Goal: Information Seeking & Learning: Learn about a topic

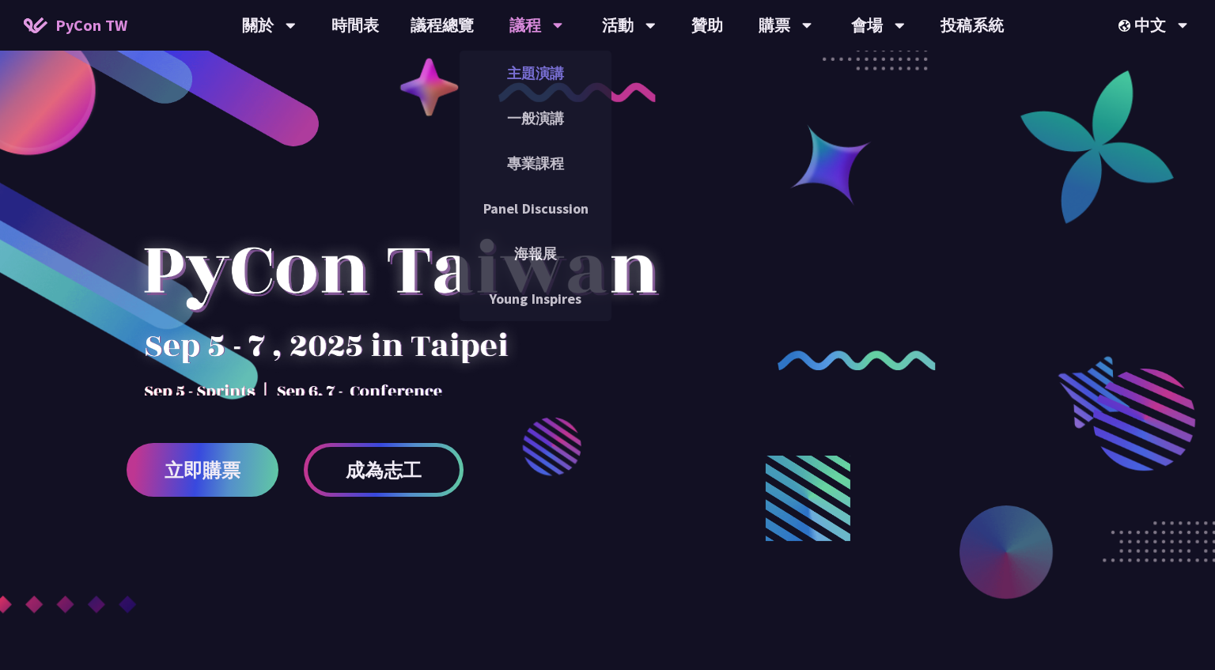
click at [535, 74] on link "主題演講" at bounding box center [535, 73] width 152 height 37
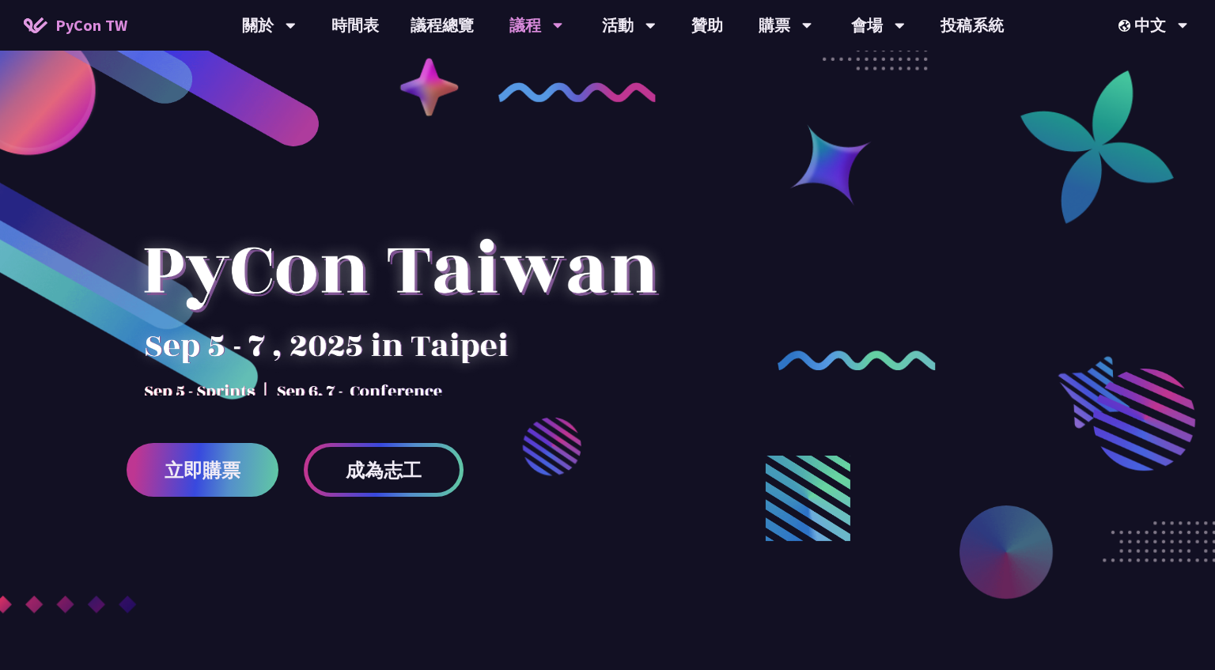
click at [535, 126] on div at bounding box center [607, 406] width 1215 height 622
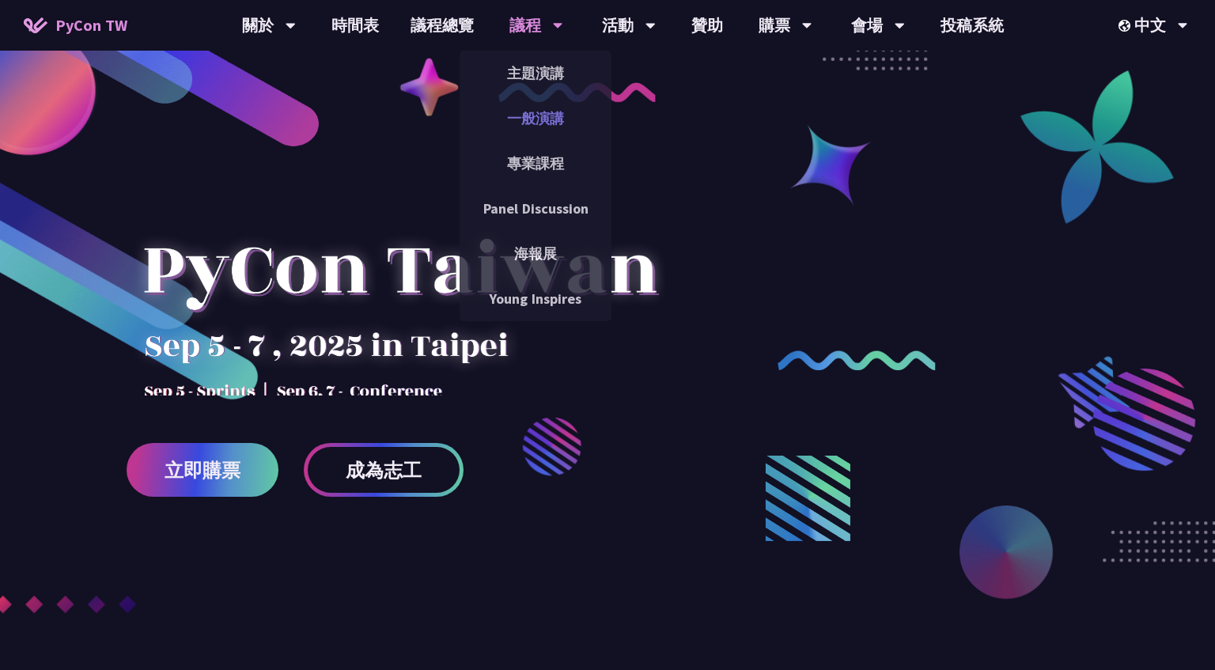
click at [534, 119] on link "一般演講" at bounding box center [535, 118] width 152 height 37
click at [535, 157] on link "專業課程" at bounding box center [535, 163] width 152 height 37
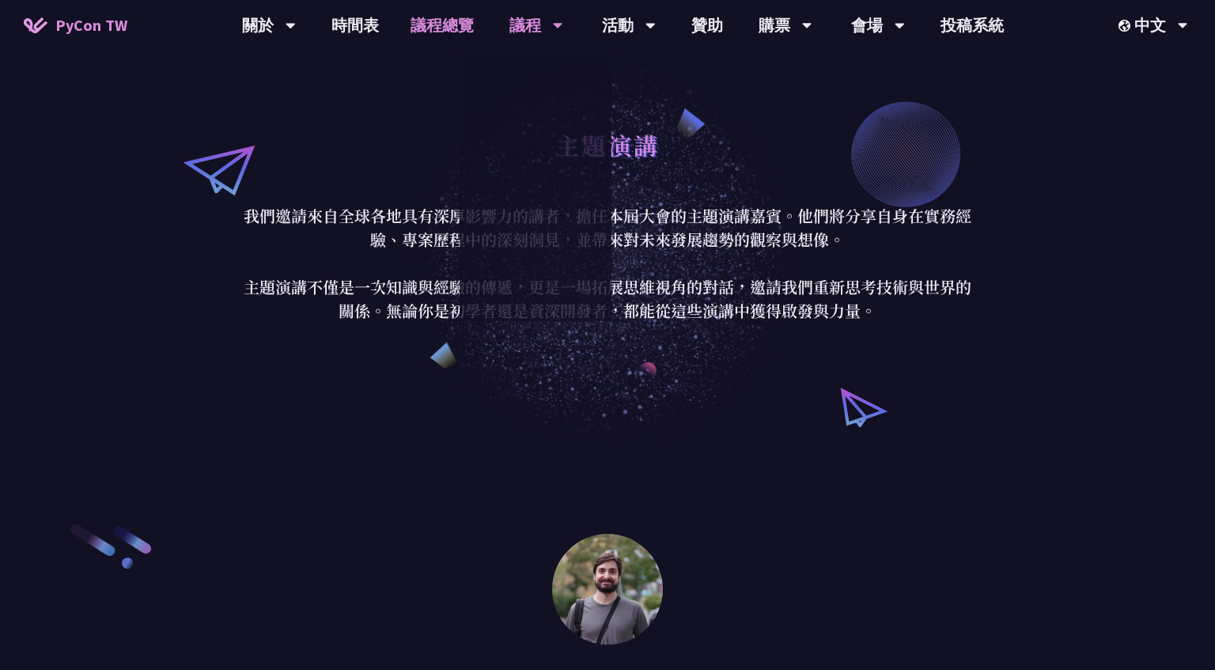
click at [454, 32] on link "議程總覽" at bounding box center [442, 25] width 95 height 51
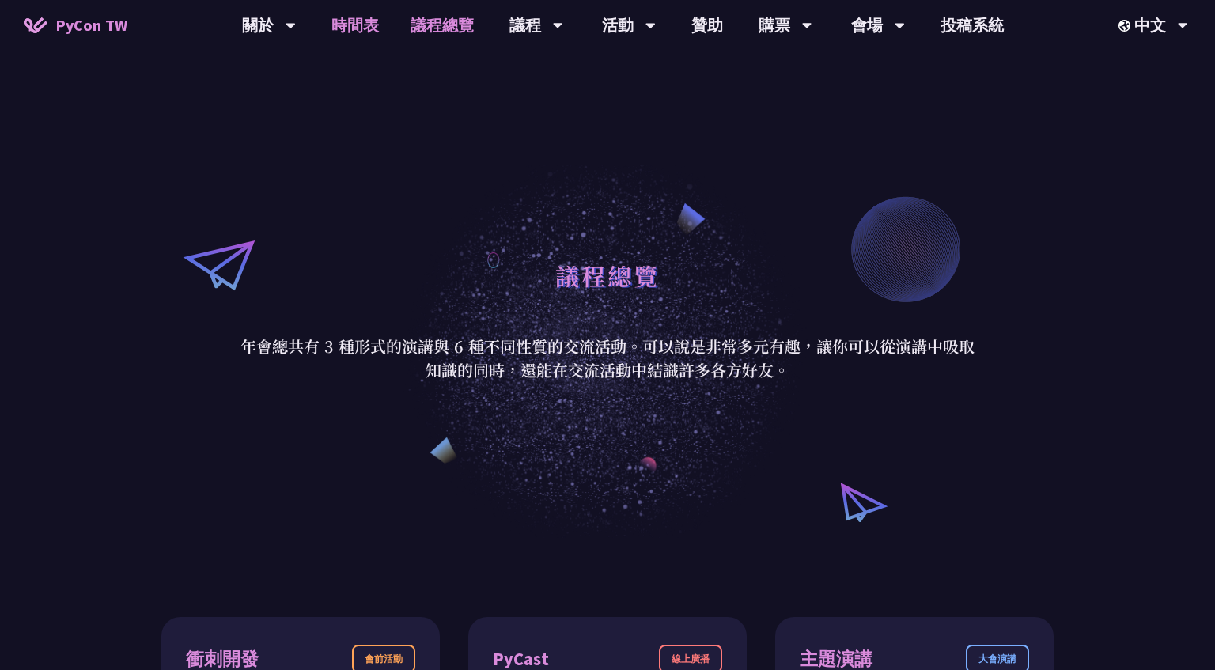
click at [365, 29] on link "時間表" at bounding box center [355, 25] width 79 height 51
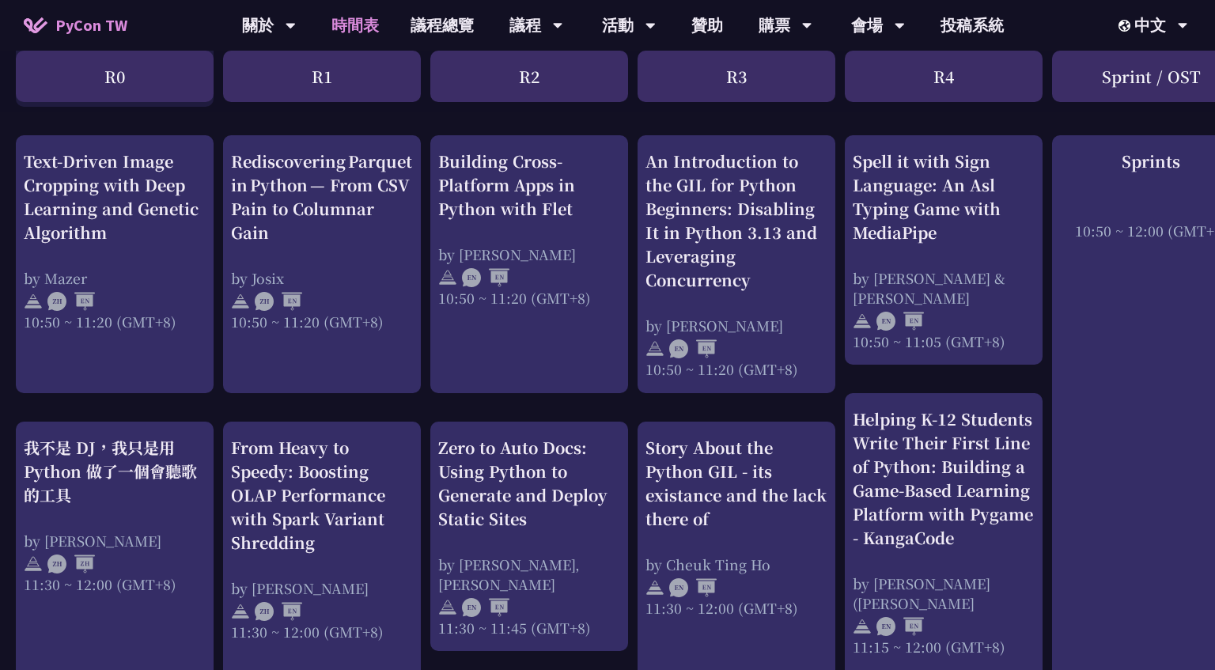
scroll to position [611, 0]
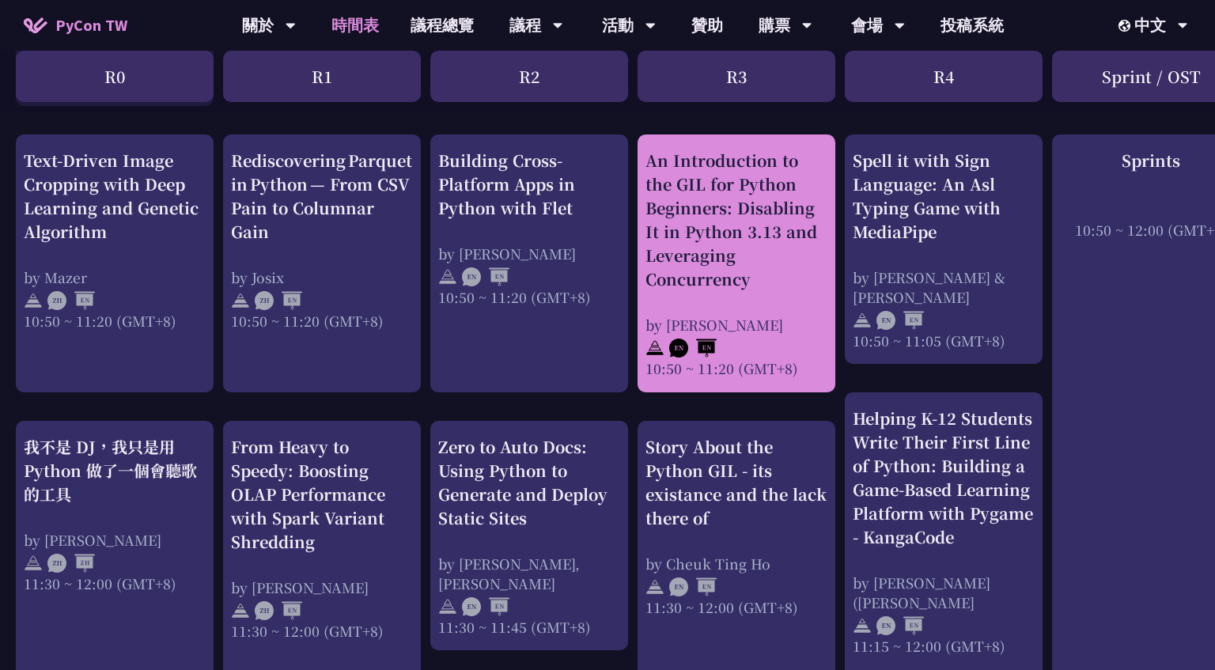
click at [719, 253] on div "An Introduction to the GIL for Python Beginners: Disabling It in Python 3.13 an…" at bounding box center [736, 220] width 182 height 142
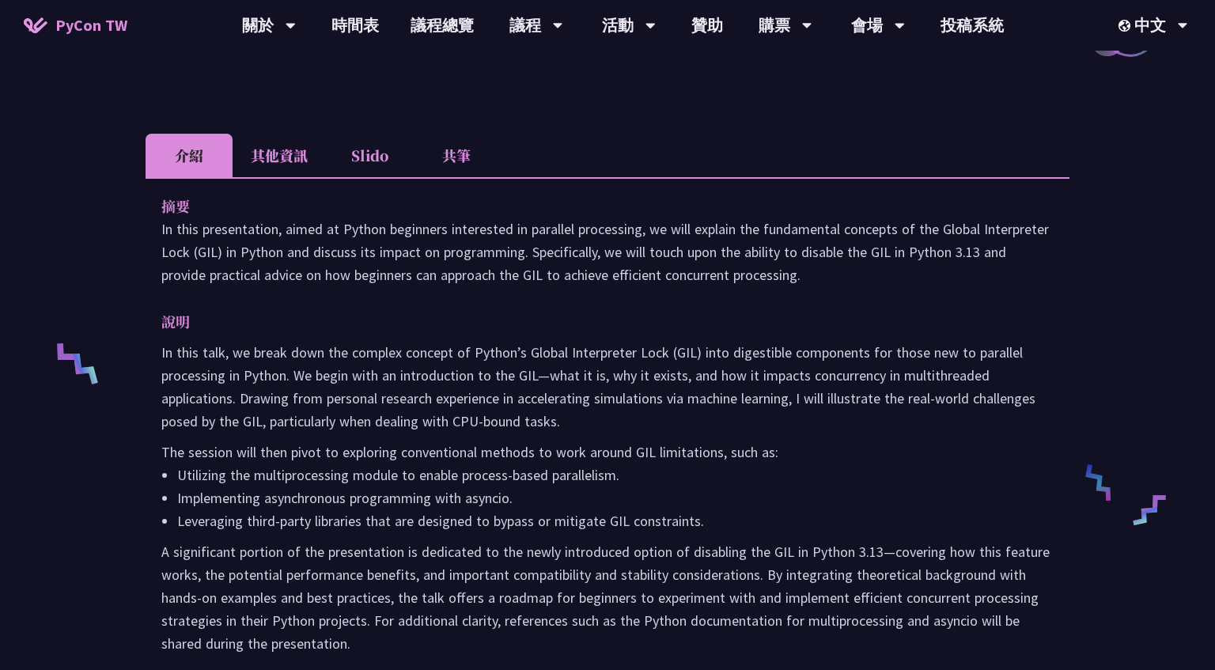
scroll to position [444, 0]
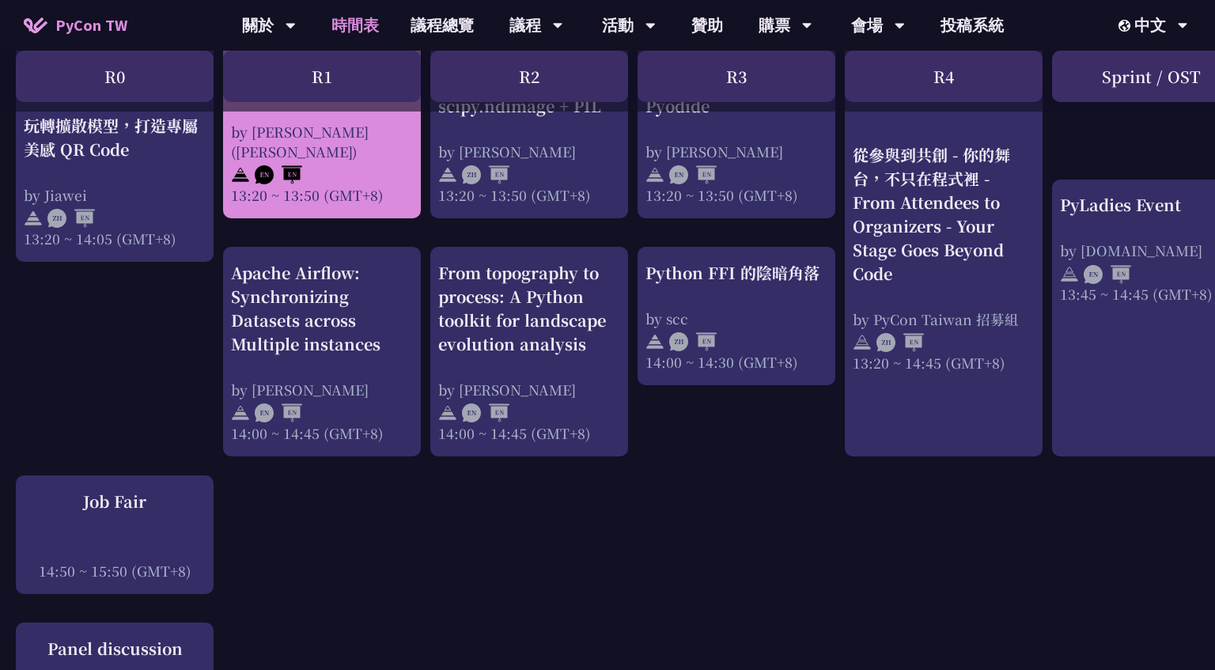
scroll to position [1514, 0]
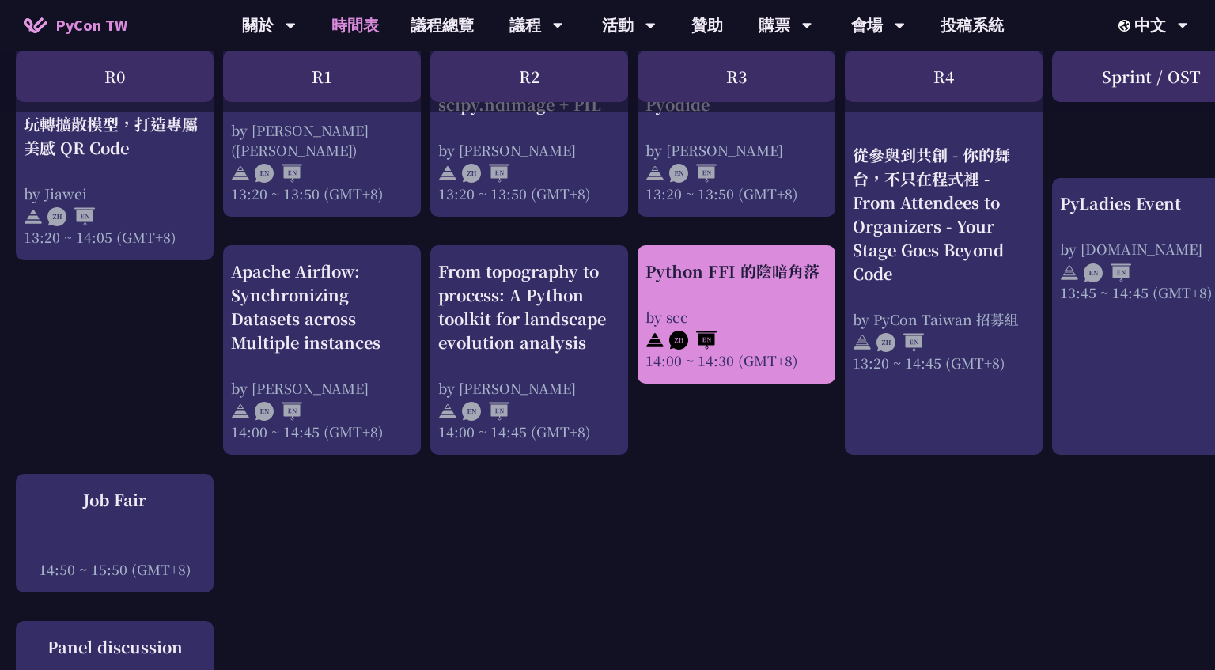
click at [763, 278] on div "Python FFI 的陰暗角落" at bounding box center [736, 271] width 182 height 24
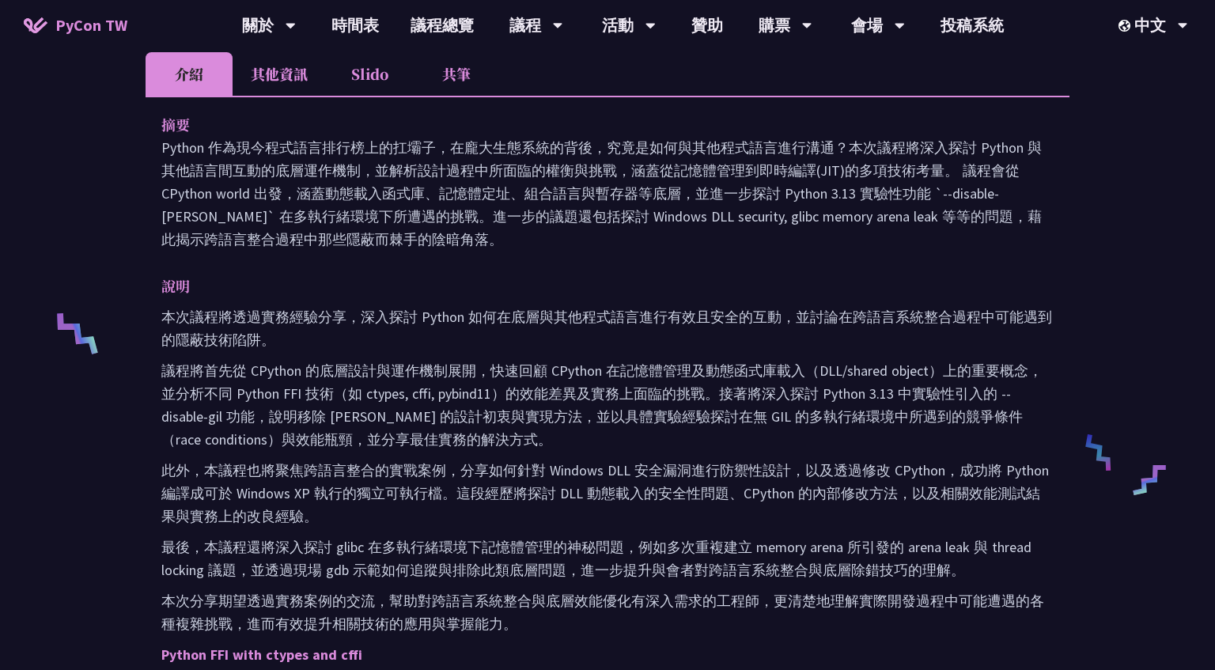
scroll to position [460, 0]
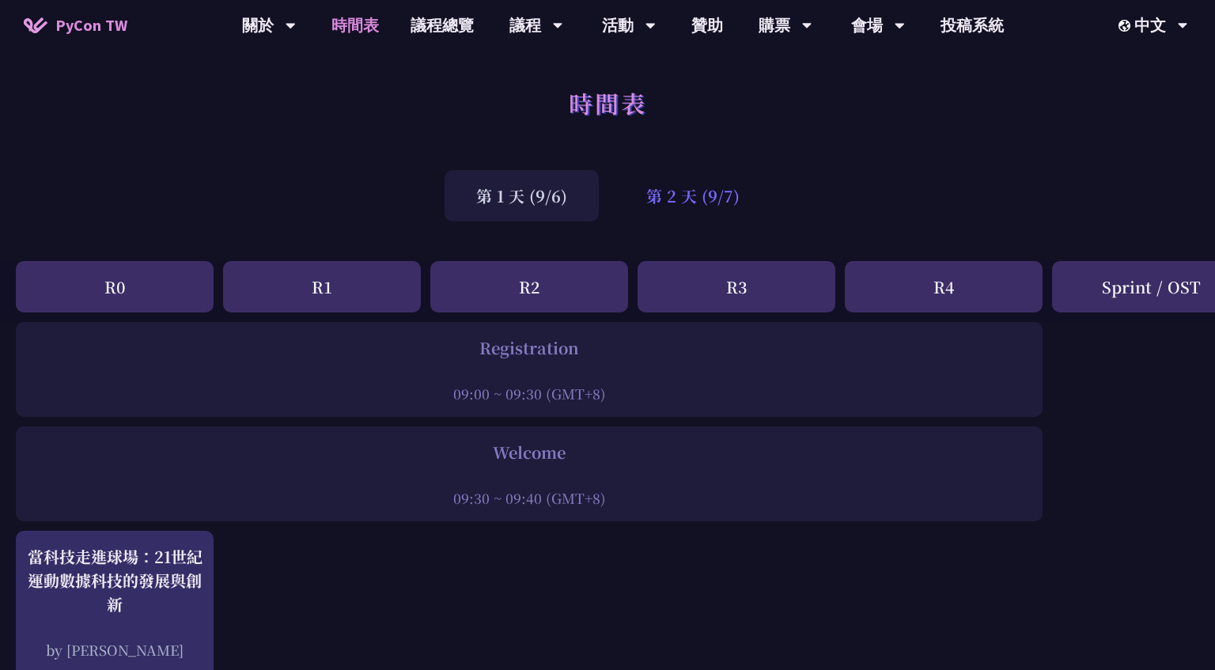
click at [688, 185] on div "第 2 天 (9/7)" at bounding box center [692, 195] width 157 height 51
